Goal: Task Accomplishment & Management: Manage account settings

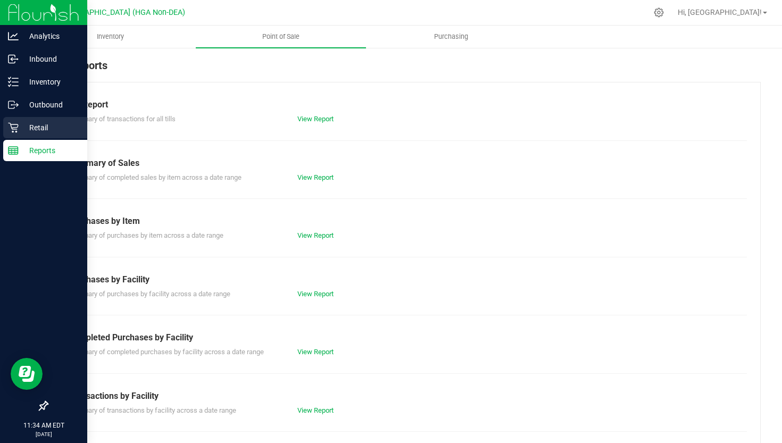
click at [11, 127] on icon at bounding box center [13, 127] width 11 height 11
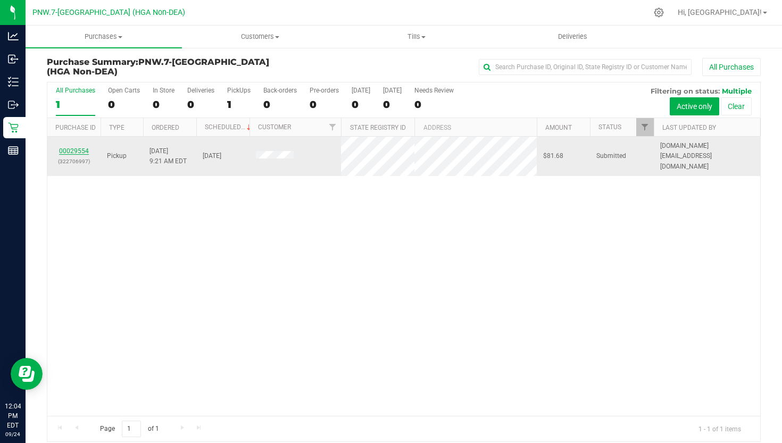
click at [82, 147] on link "00029554" at bounding box center [74, 150] width 30 height 7
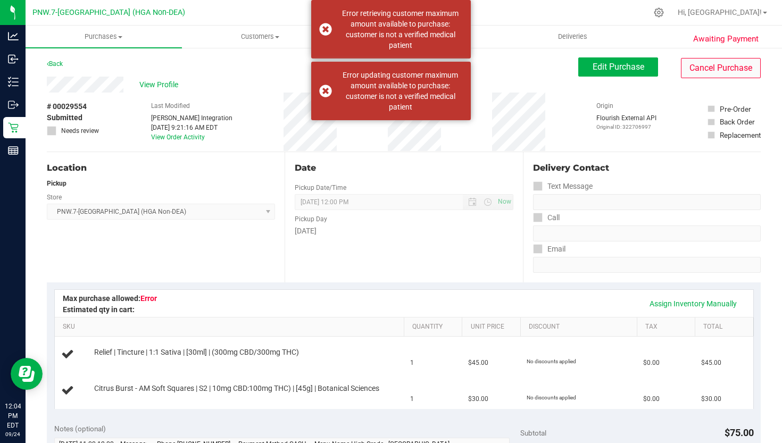
click at [702, 70] on button "Cancel Purchase" at bounding box center [721, 68] width 80 height 20
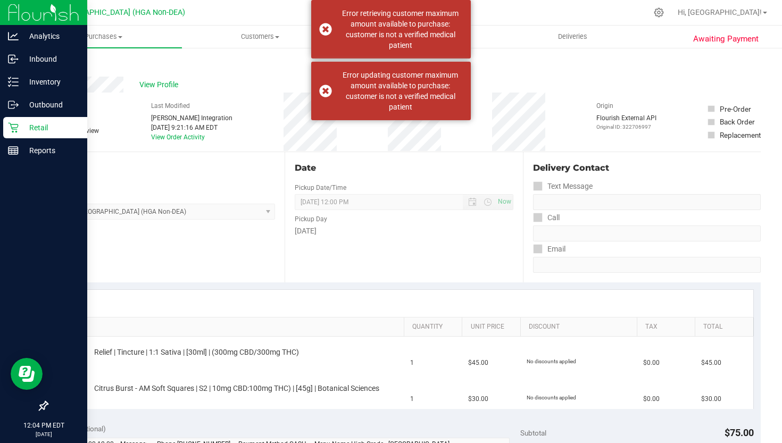
click at [34, 165] on div at bounding box center [43, 279] width 87 height 233
click at [33, 155] on p "Reports" at bounding box center [51, 150] width 64 height 13
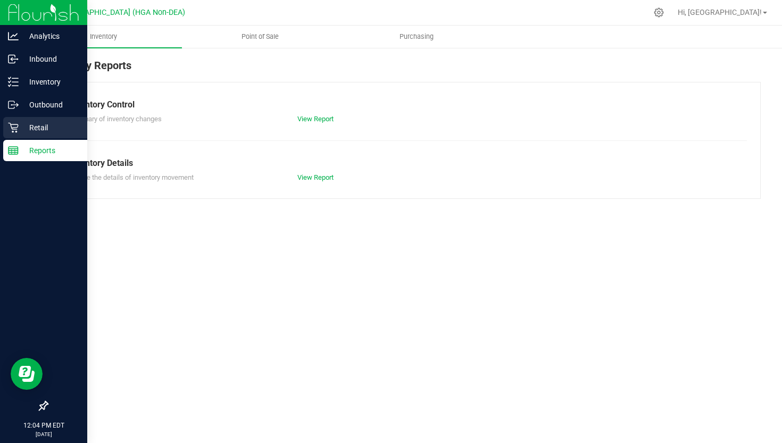
click at [21, 121] on div "Retail" at bounding box center [45, 127] width 84 height 21
